Goal: Find specific page/section: Find specific page/section

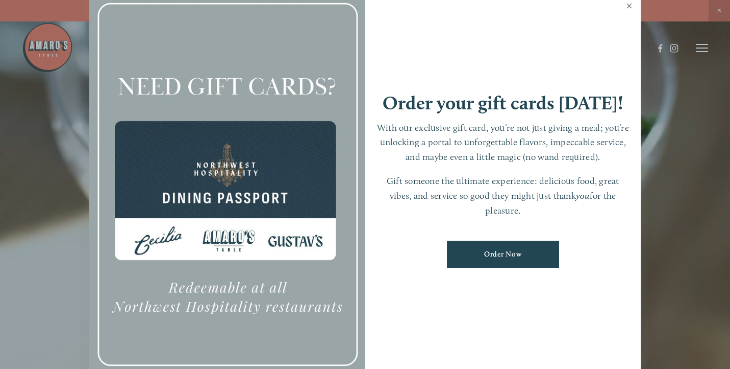
click at [629, 8] on link "Close" at bounding box center [630, 7] width 20 height 29
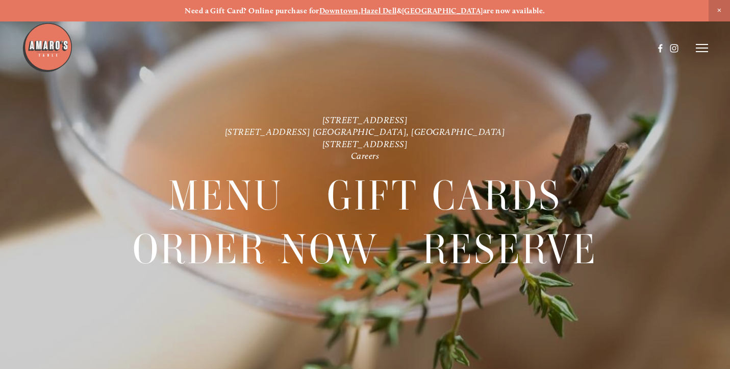
click at [703, 48] on icon at bounding box center [702, 47] width 12 height 9
click at [397, 9] on strong "Hazel Dell" at bounding box center [379, 10] width 36 height 9
click at [588, 46] on span "Visit" at bounding box center [585, 47] width 15 height 9
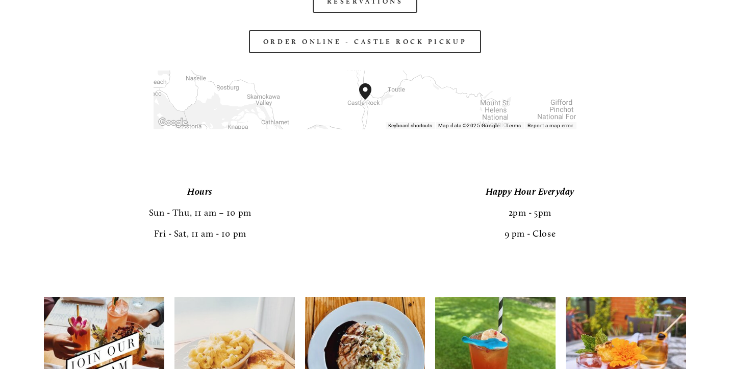
scroll to position [1668, 0]
click at [328, 217] on p "Hours Sun - Thu, 11 am – 10 pm Fri - Sat, 11 am - 10 pm" at bounding box center [200, 212] width 313 height 63
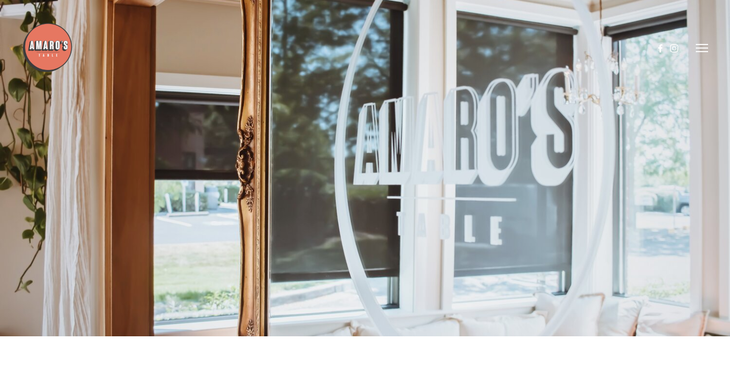
scroll to position [0, 0]
